Goal: Task Accomplishment & Management: Use online tool/utility

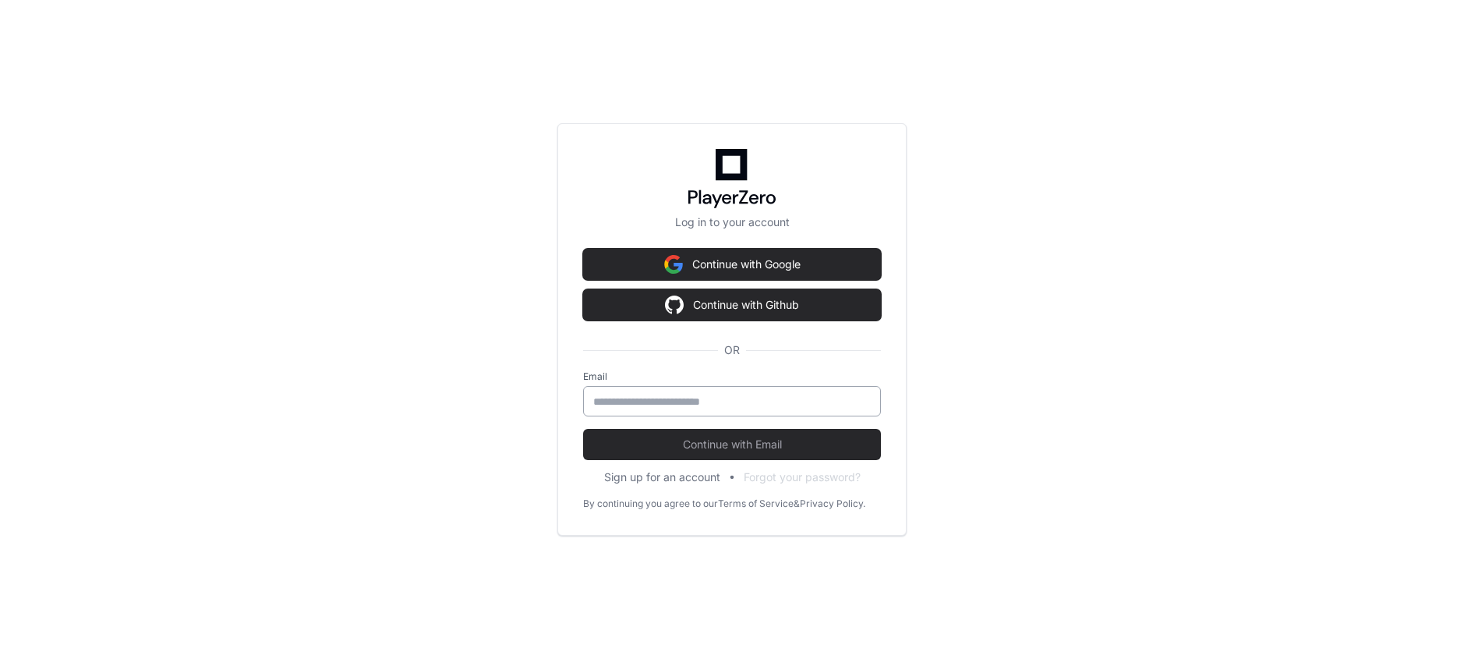
click at [631, 405] on input "email" at bounding box center [732, 402] width 278 height 16
type input "**********"
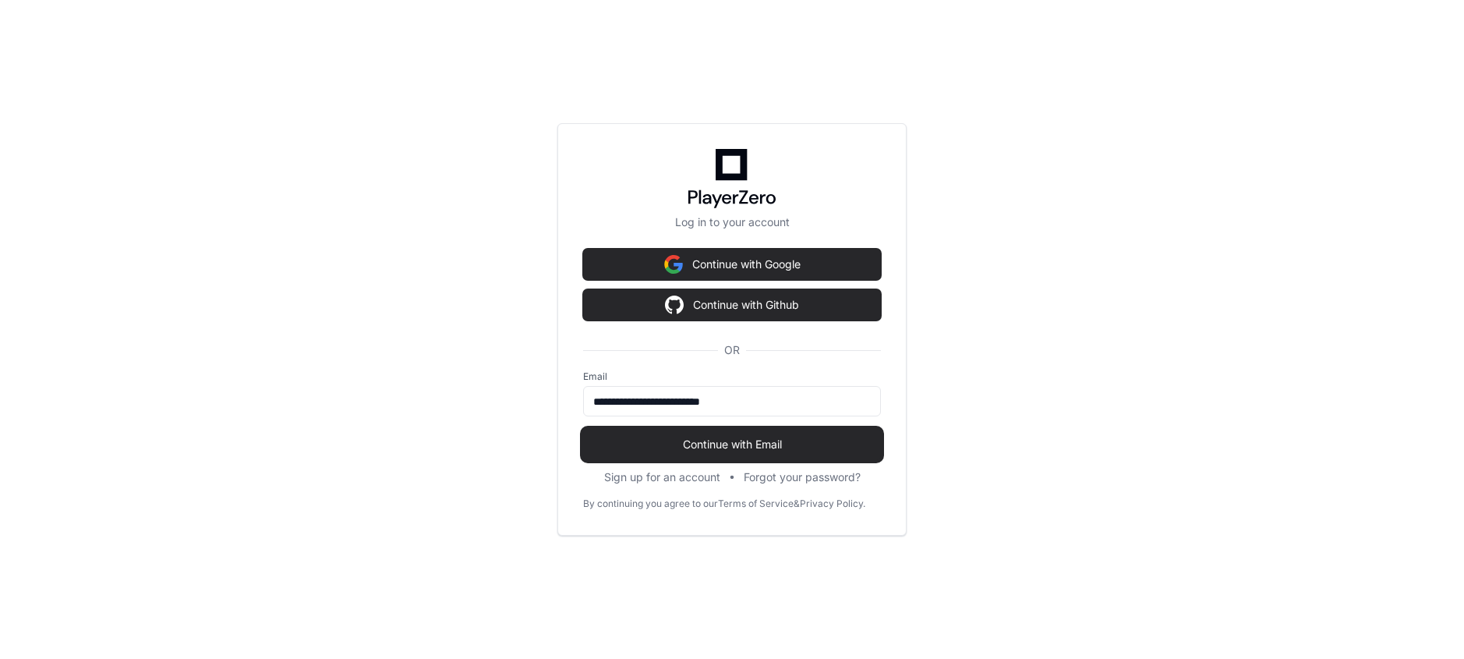
click at [678, 453] on button "Continue with Email" at bounding box center [732, 444] width 298 height 31
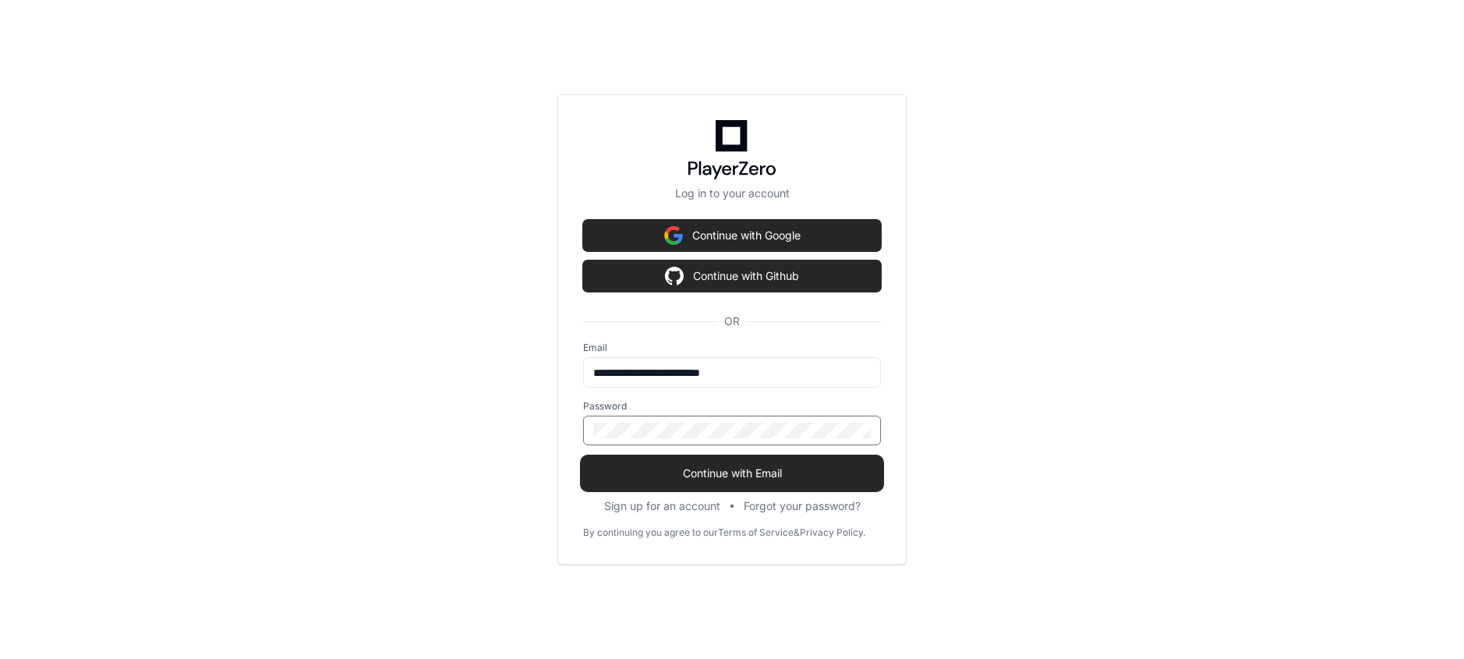
click at [688, 469] on span "Continue with Email" at bounding box center [732, 473] width 298 height 16
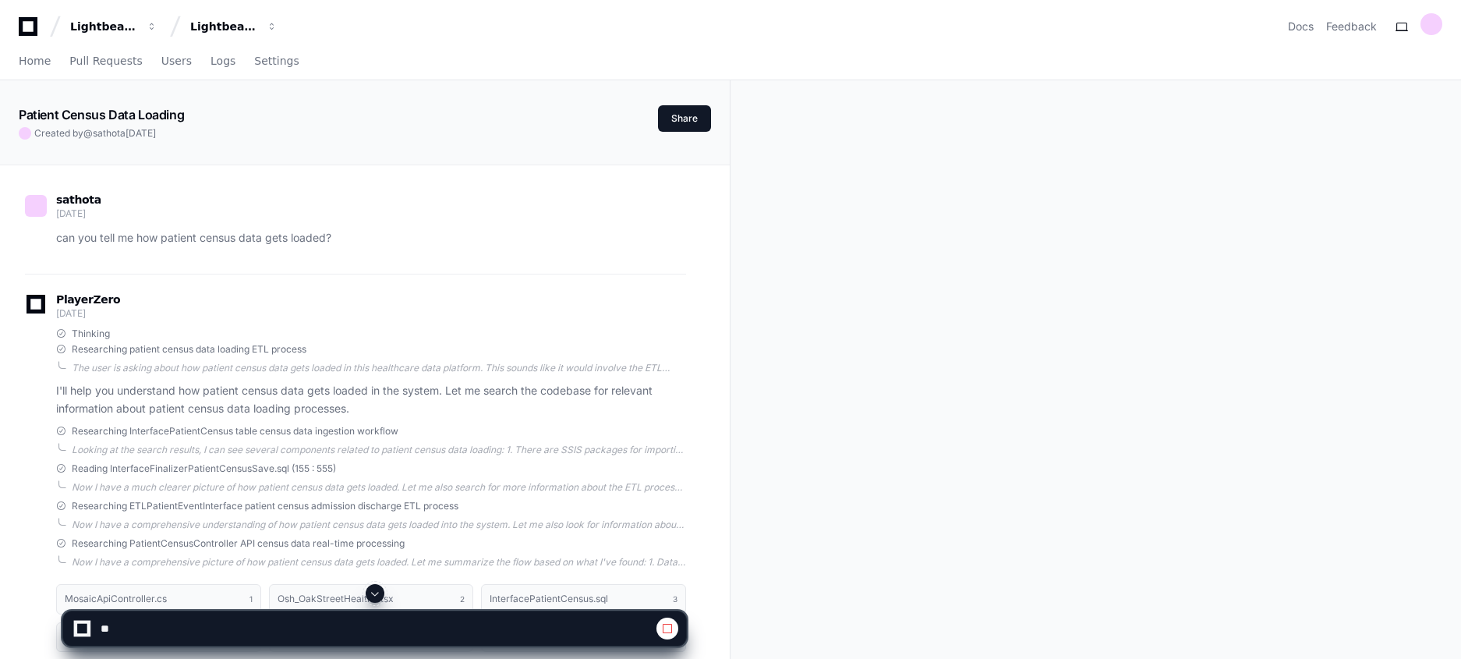
click at [366, 587] on div at bounding box center [374, 593] width 624 height 19
click at [369, 592] on span at bounding box center [375, 593] width 12 height 12
click at [378, 596] on span at bounding box center [375, 593] width 12 height 12
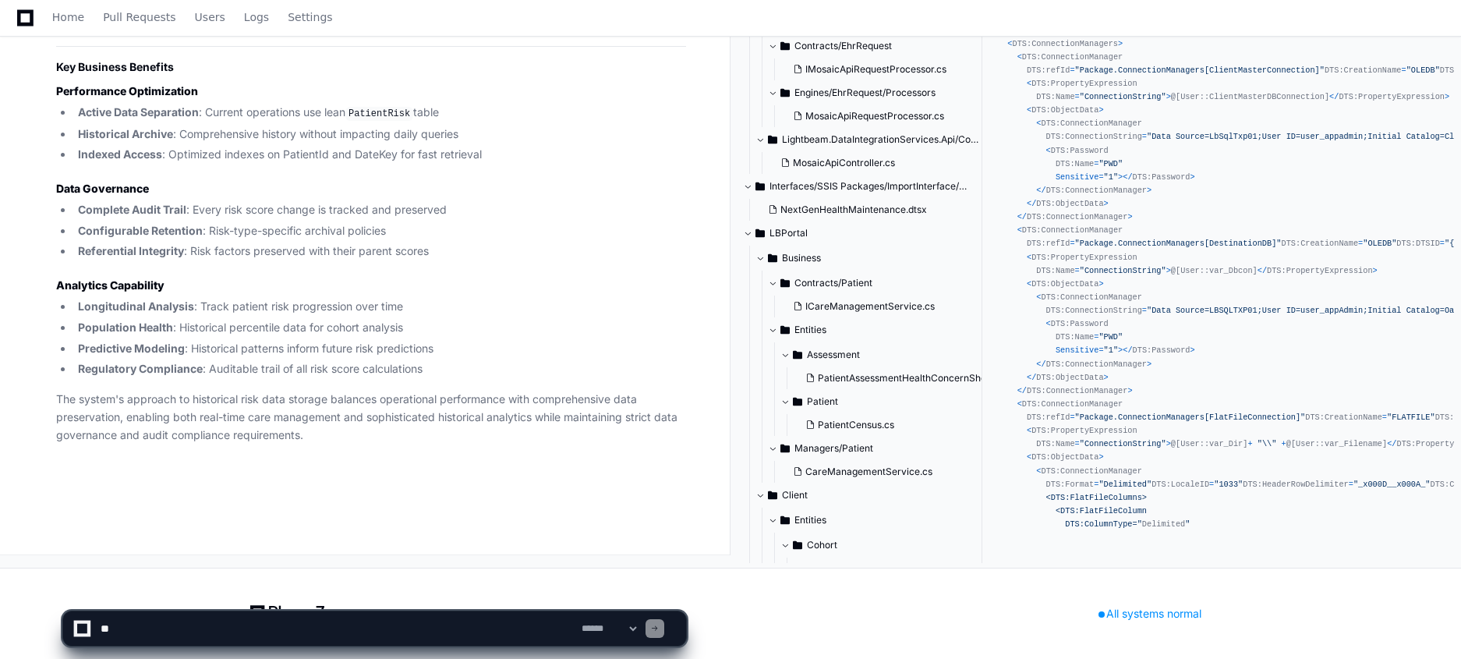
scroll to position [16645, 0]
